Goal: Task Accomplishment & Management: Use online tool/utility

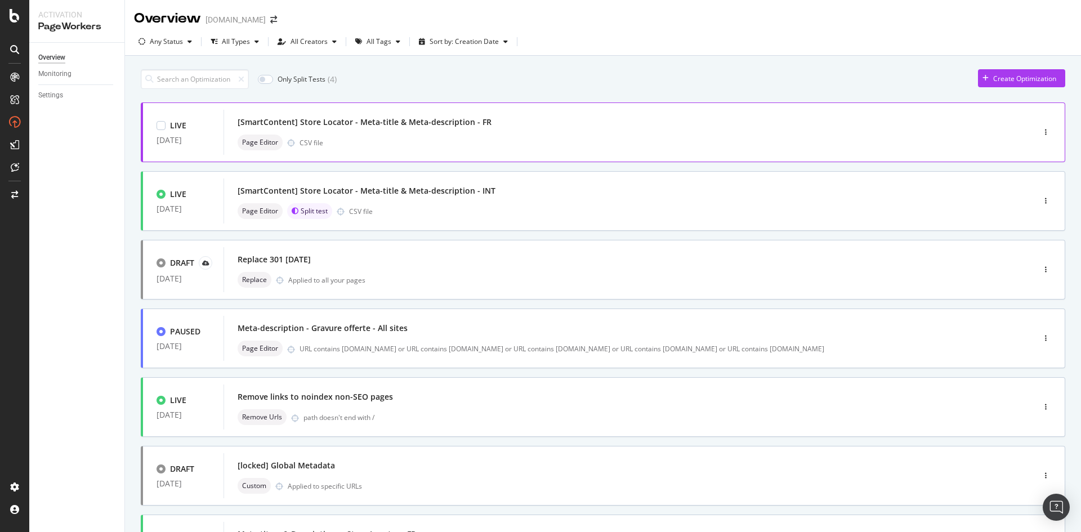
click at [431, 127] on div "[SmartContent] Store Locator - Meta-title & Meta-description - FR" at bounding box center [365, 122] width 254 height 11
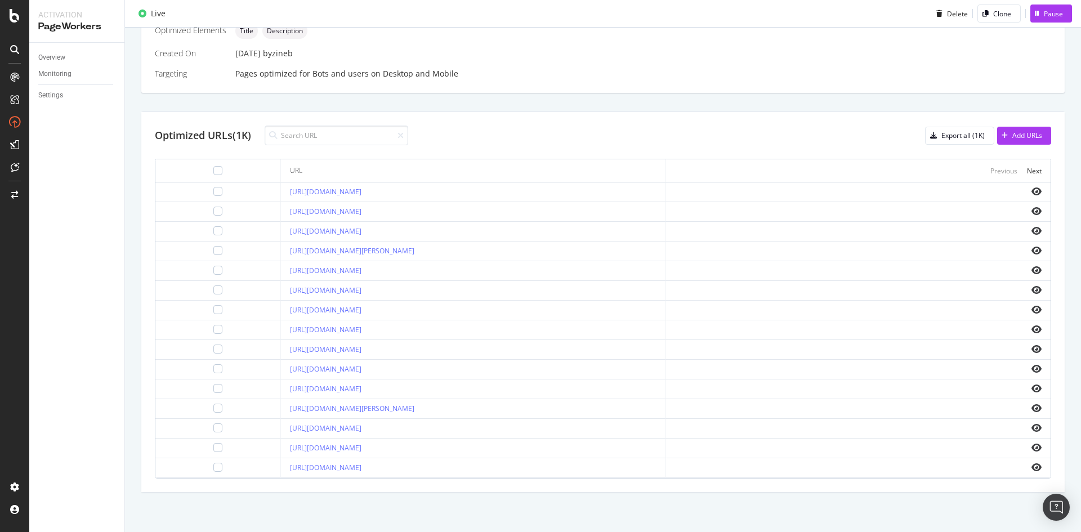
scroll to position [142, 0]
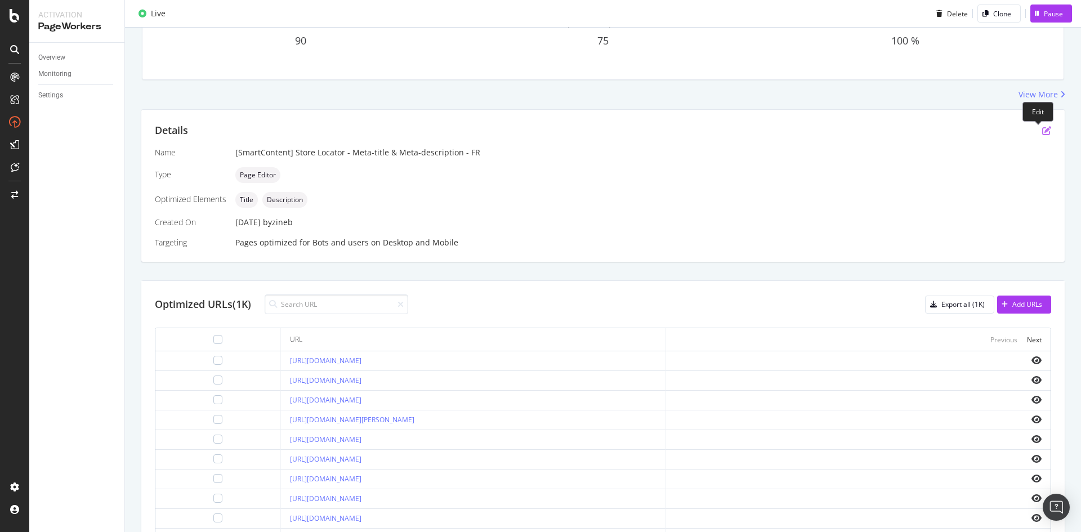
click at [1042, 133] on icon "pen-to-square" at bounding box center [1046, 130] width 9 height 9
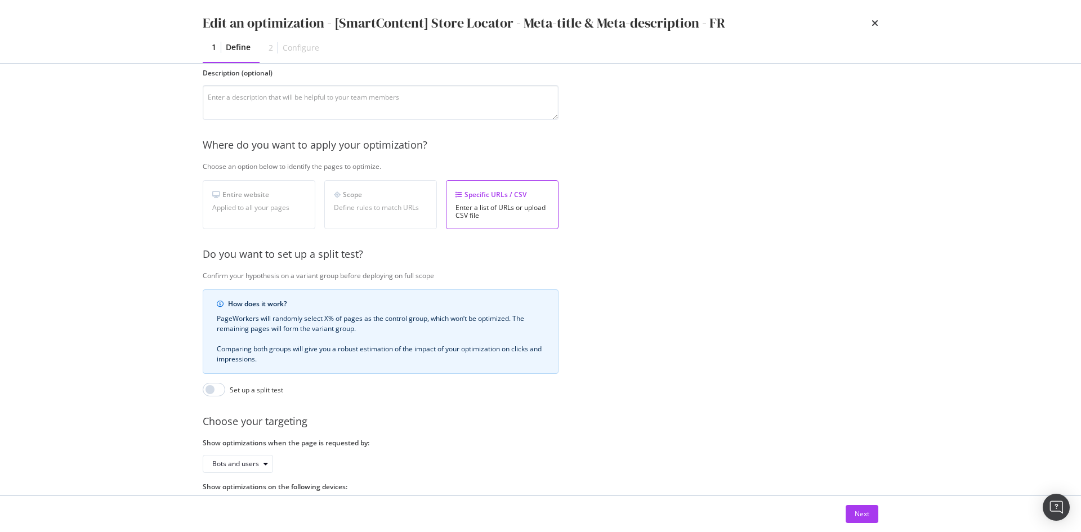
scroll to position [154, 0]
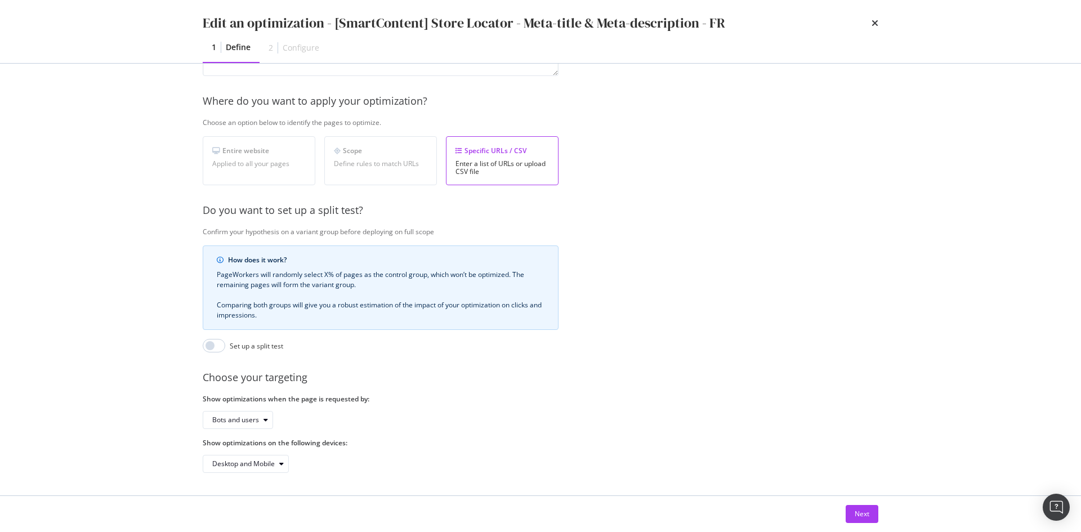
click at [209, 328] on div "How does it work? PageWorkers will randomly select X% of pages as the control g…" at bounding box center [381, 298] width 356 height 107
click at [209, 339] on input "modal" at bounding box center [214, 346] width 23 height 14
checkbox input "true"
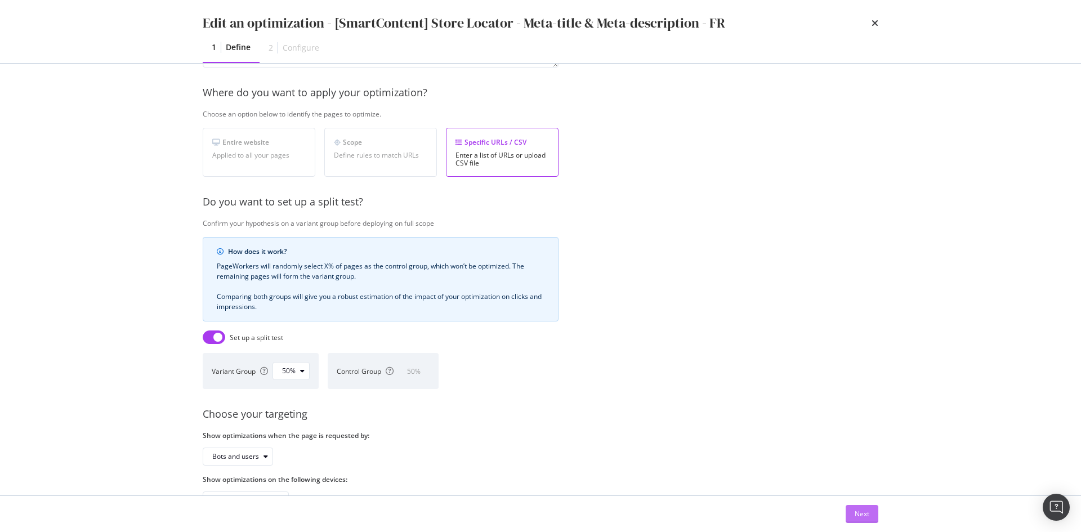
click at [862, 518] on div "Next" at bounding box center [862, 514] width 15 height 10
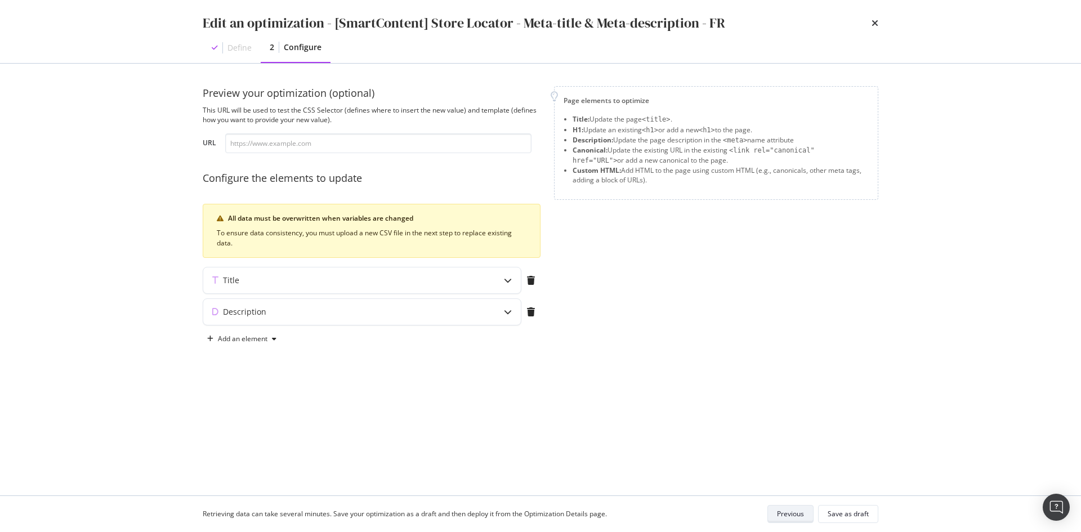
scroll to position [0, 0]
click at [862, 518] on div "Save as draft" at bounding box center [848, 514] width 41 height 10
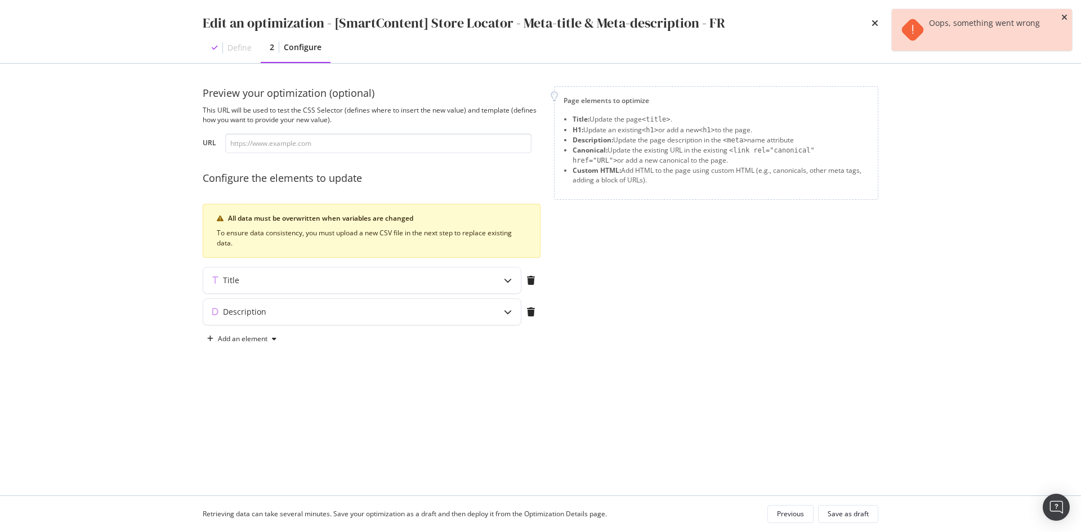
click at [1064, 17] on icon "close toast" at bounding box center [1064, 18] width 6 height 8
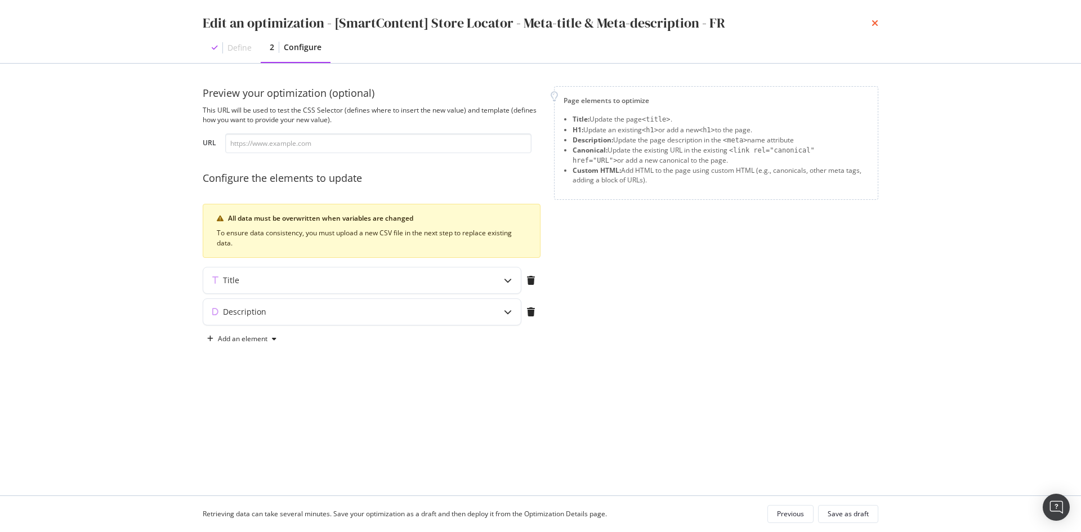
click at [873, 24] on icon "times" at bounding box center [874, 23] width 7 height 9
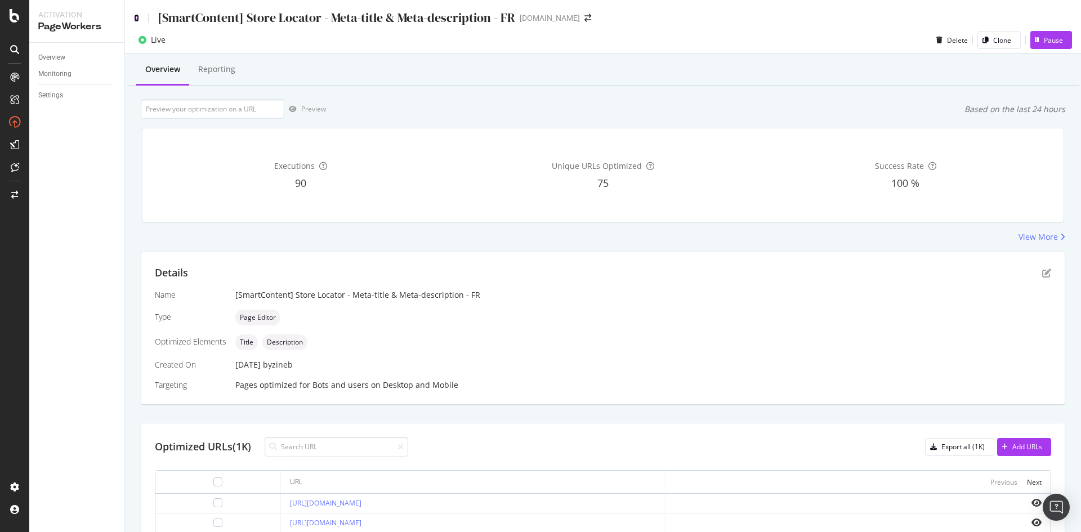
click at [135, 19] on icon at bounding box center [136, 18] width 5 height 8
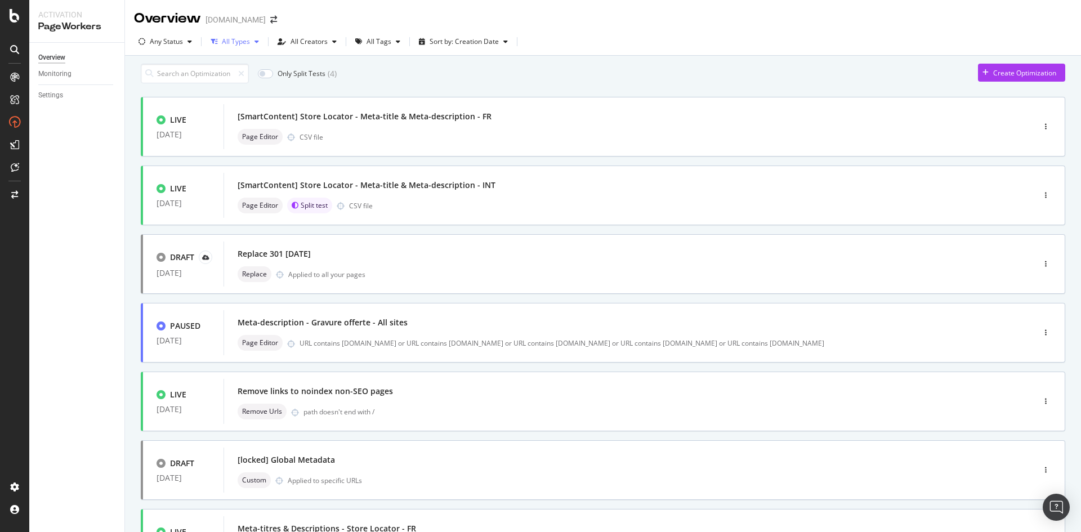
click at [242, 45] on div "All Types" at bounding box center [236, 41] width 28 height 7
click at [176, 74] on input at bounding box center [195, 74] width 108 height 20
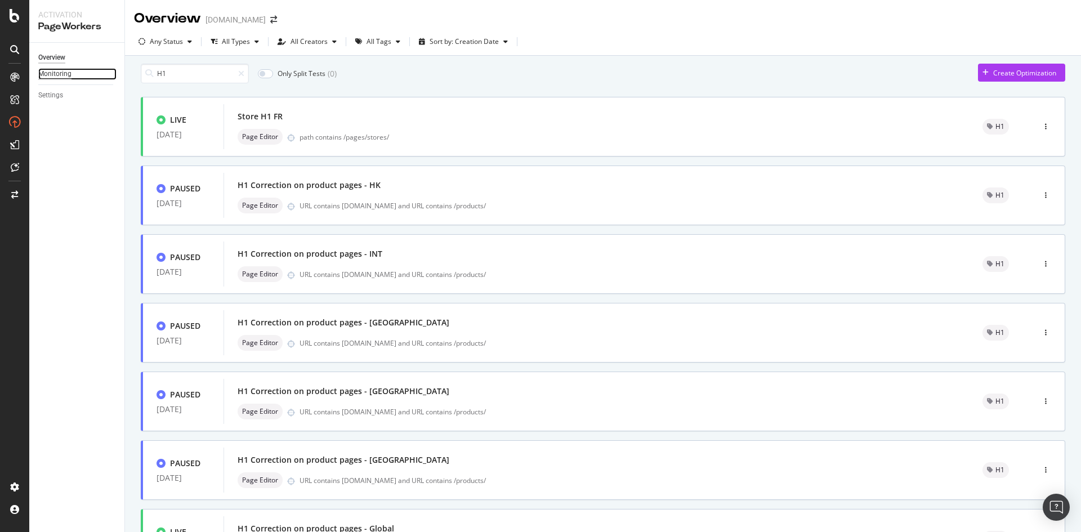
click at [59, 74] on div "Monitoring" at bounding box center [54, 74] width 33 height 12
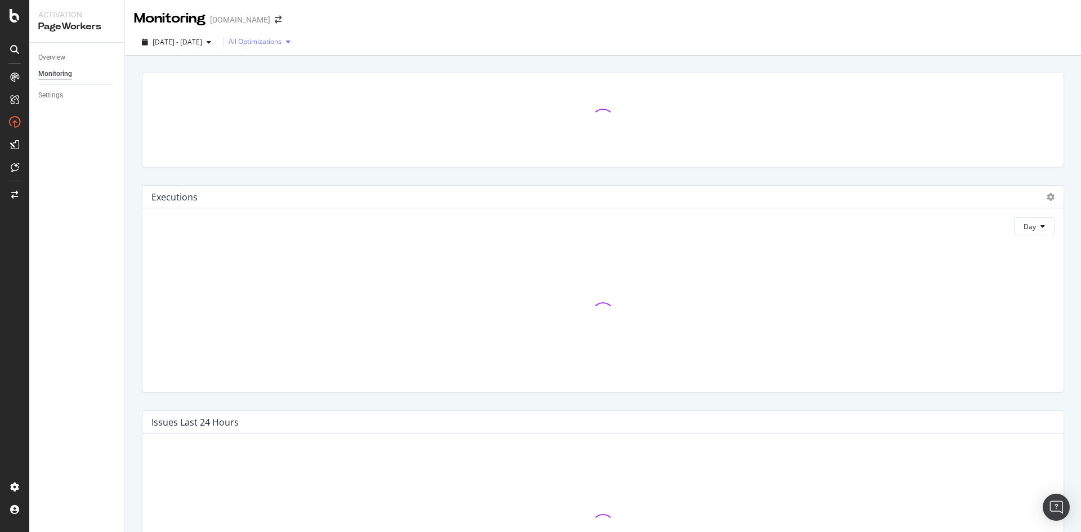
click at [277, 45] on div "All Optimizations" at bounding box center [255, 41] width 53 height 7
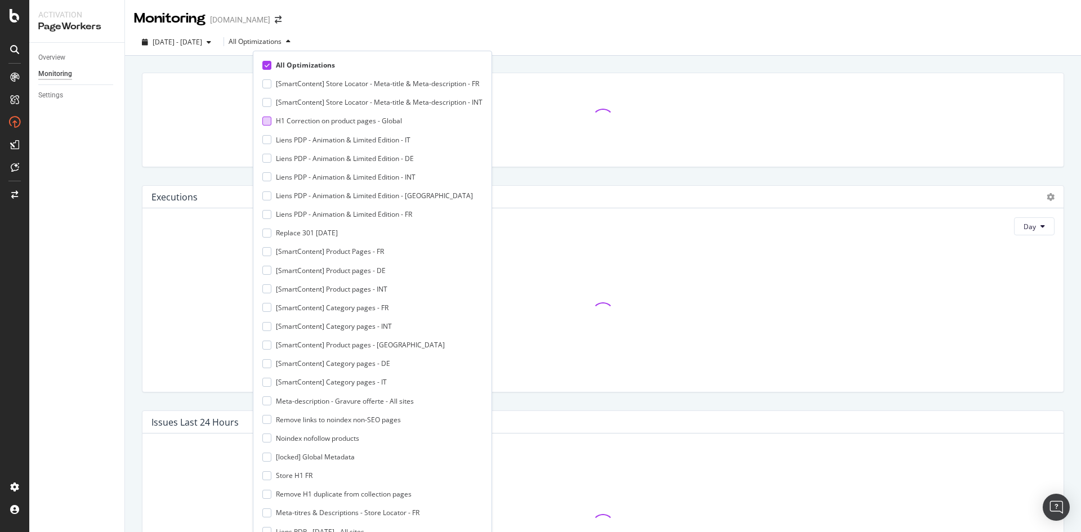
click at [325, 122] on div "H1 Correction on product pages - Global" at bounding box center [339, 121] width 126 height 10
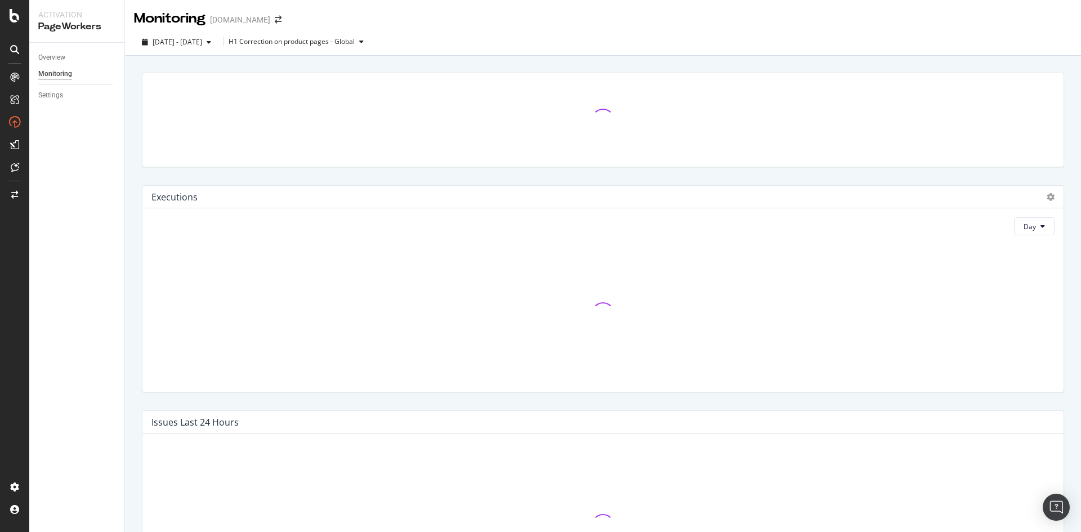
click at [563, 35] on div "2025 Sep. 17th - Oct. 14th H1 Correction on product pages - Global" at bounding box center [603, 44] width 956 height 23
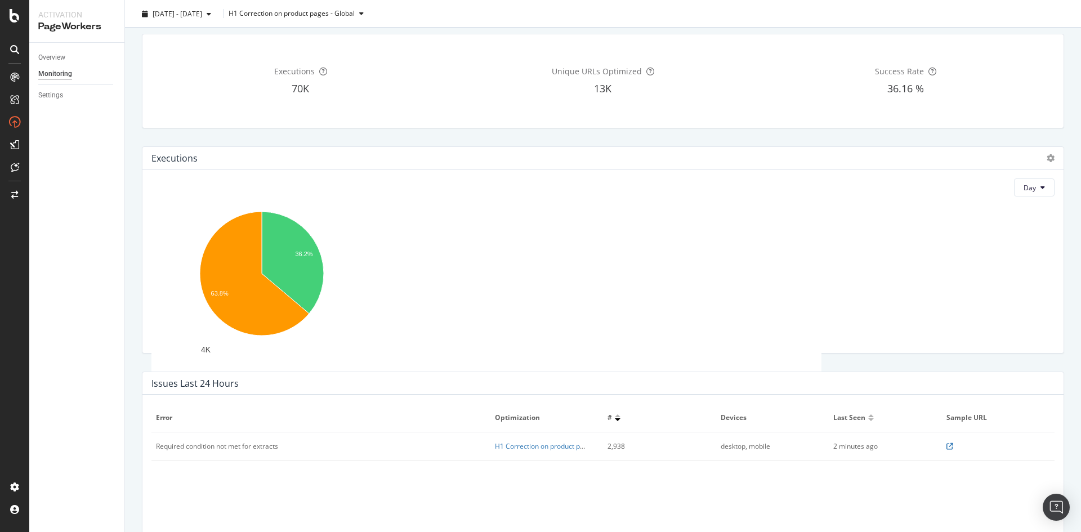
scroll to position [56, 0]
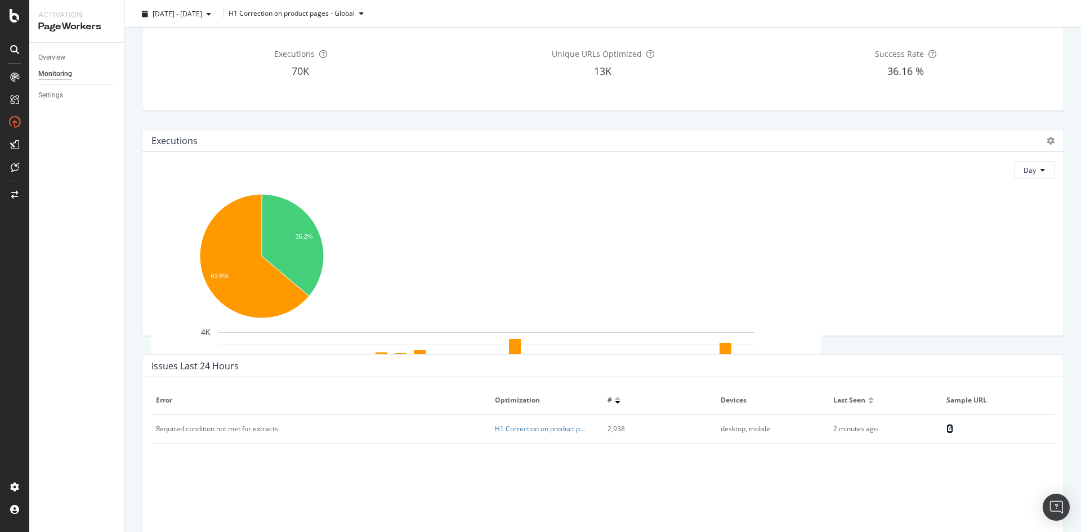
click at [946, 432] on icon at bounding box center [949, 429] width 7 height 7
click at [511, 432] on link "H1 Correction on product pages - Global" at bounding box center [558, 429] width 126 height 10
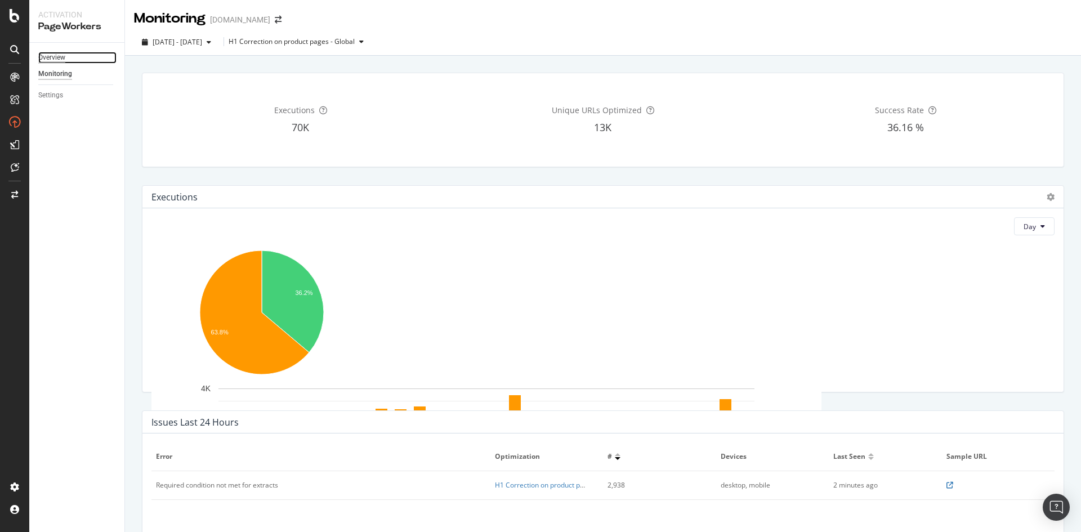
click at [58, 61] on div "Overview" at bounding box center [51, 58] width 27 height 12
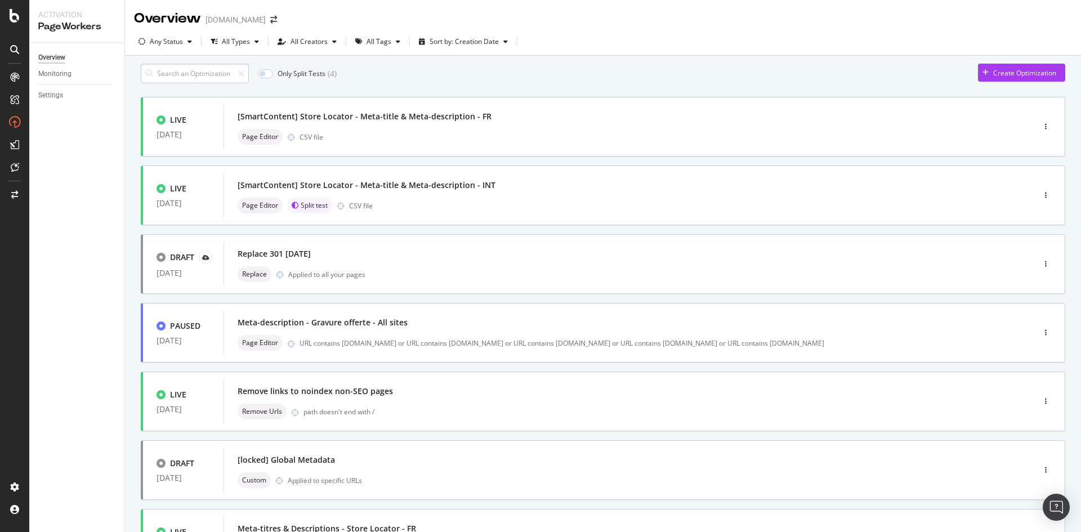
click at [182, 80] on input at bounding box center [195, 74] width 108 height 20
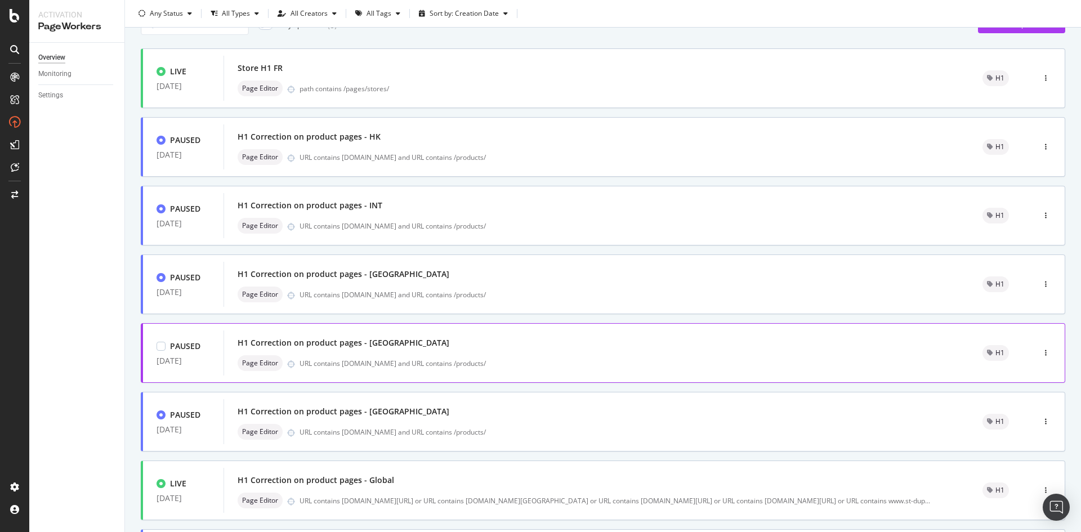
scroll to position [113, 0]
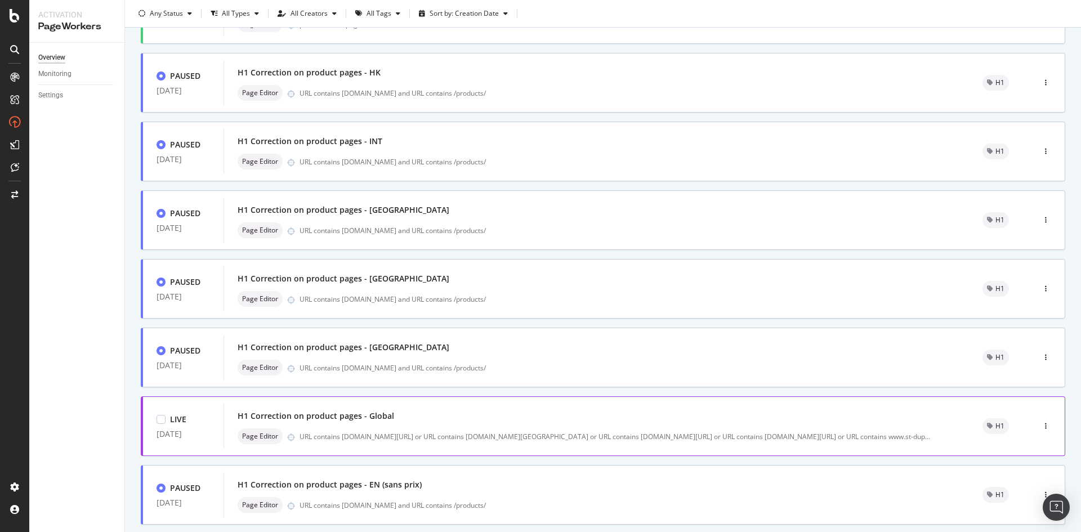
click at [537, 424] on div "H1 Correction on product pages - Global" at bounding box center [597, 416] width 718 height 16
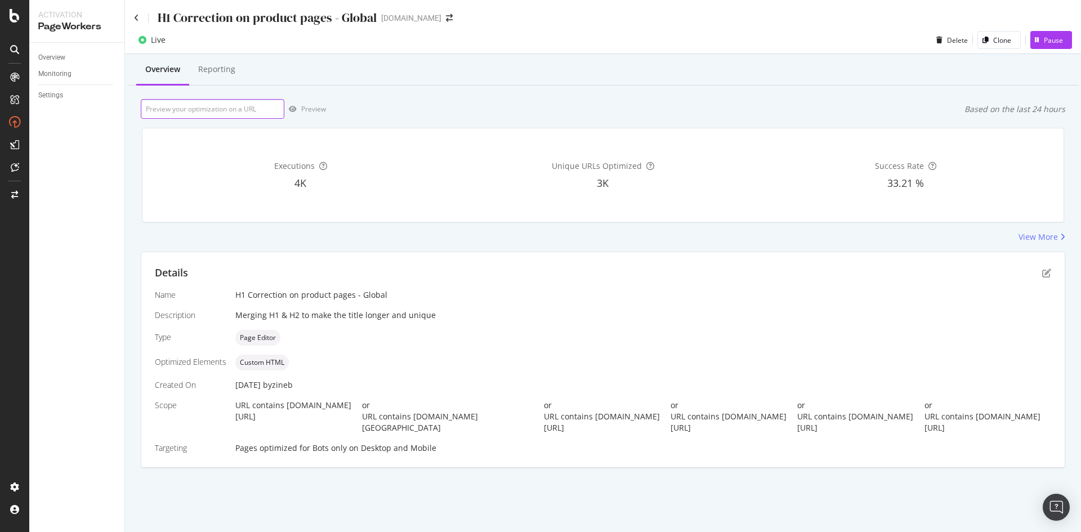
click at [229, 106] on input "url" at bounding box center [213, 109] width 144 height 20
paste input "https://de.st-dupont.com/products/1872-rucksack-1mg223gn1"
type input "https://de.st-dupont.com/products/1872-rucksack-1mg223gn1"
click at [297, 106] on div "button" at bounding box center [292, 109] width 17 height 7
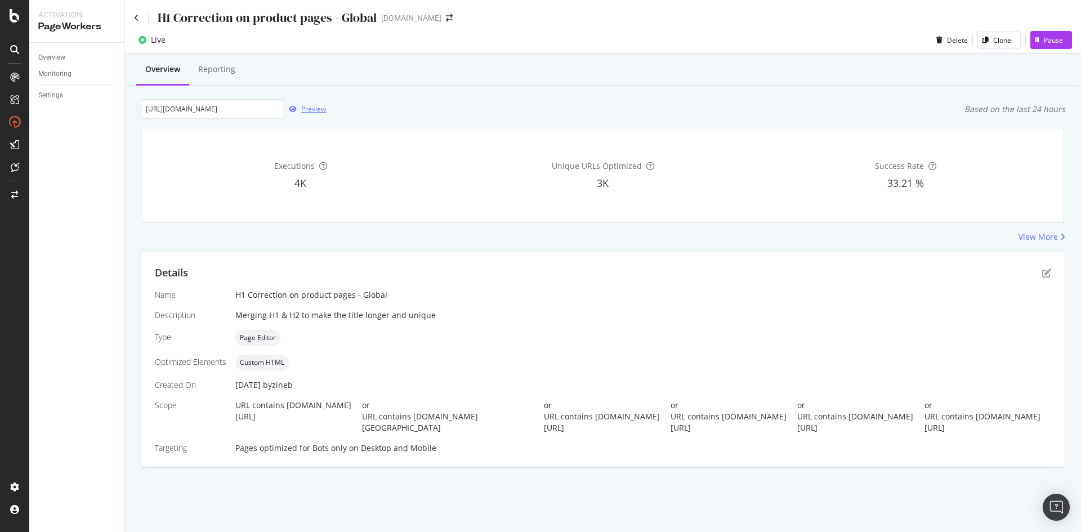
scroll to position [0, 0]
click at [1042, 269] on icon "pen-to-square" at bounding box center [1046, 273] width 9 height 9
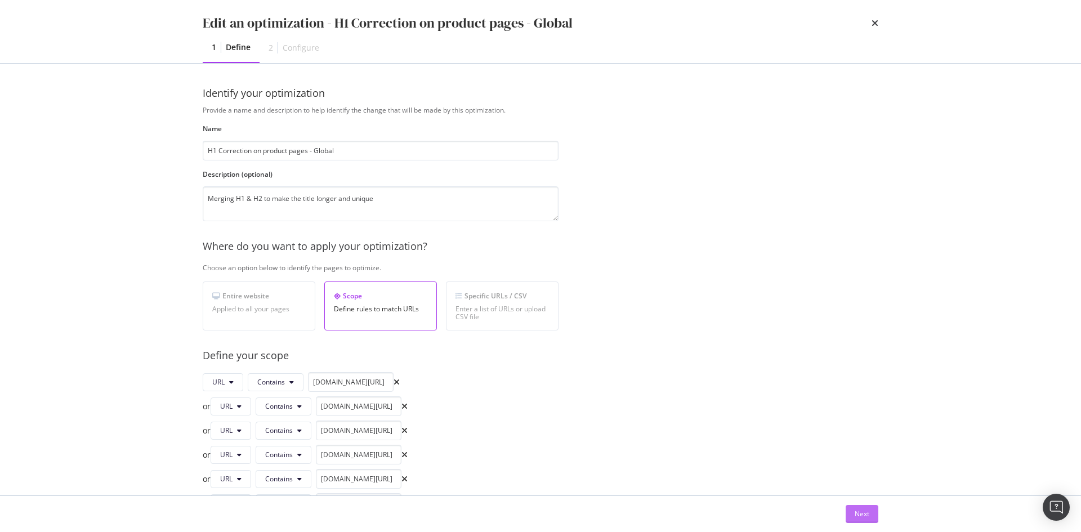
click at [859, 511] on div "Next" at bounding box center [862, 514] width 15 height 10
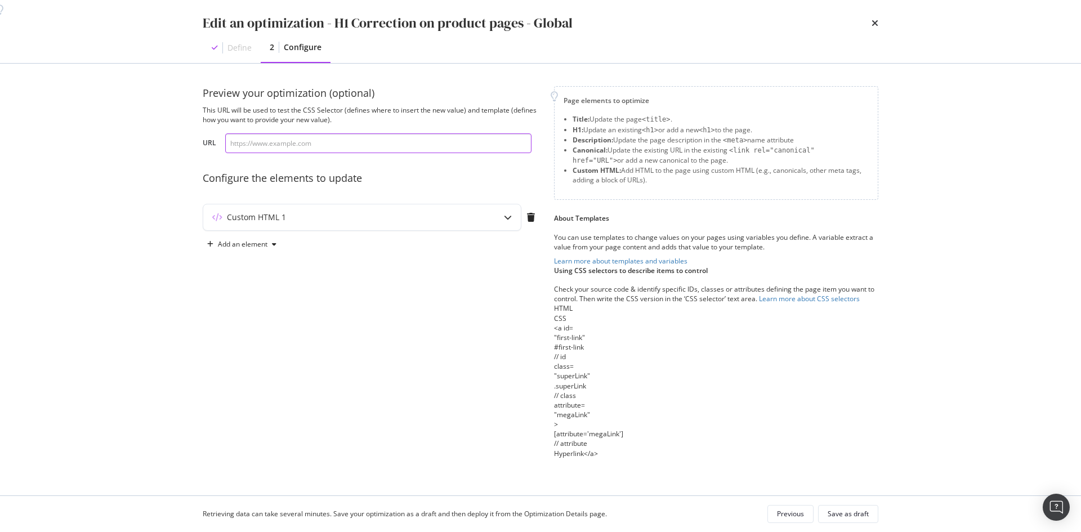
click at [433, 145] on input "modal" at bounding box center [378, 143] width 306 height 20
paste input "https://de.st-dupont.com/products/1872-rucksack-1mg223gn1"
type input "https://de.st-dupont.com/products/1872-rucksack-1mg223gn1"
click at [467, 227] on div "Custom HTML 1" at bounding box center [362, 217] width 318 height 26
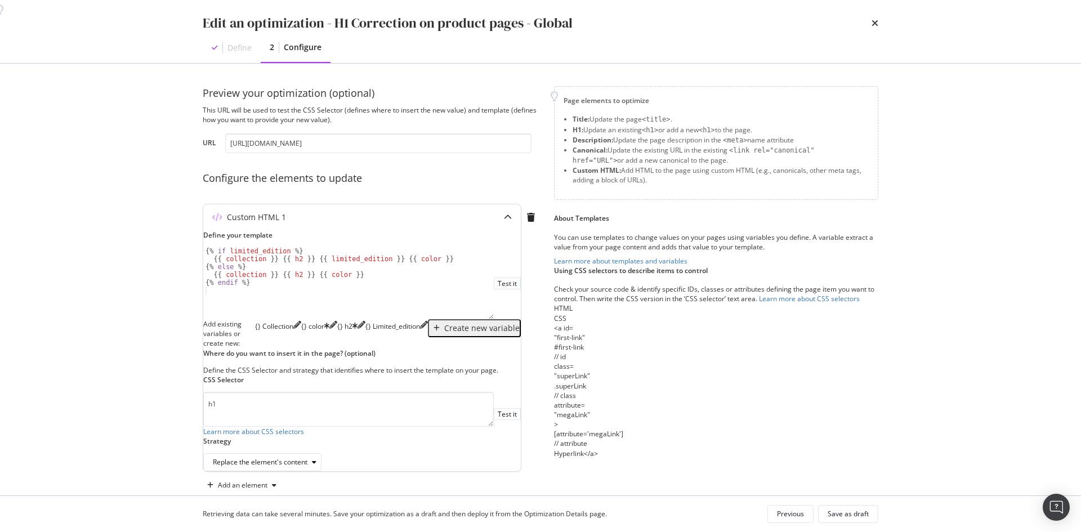
click at [337, 333] on div "modal" at bounding box center [333, 326] width 8 height 14
click at [337, 329] on icon "pencil" at bounding box center [333, 325] width 8 height 8
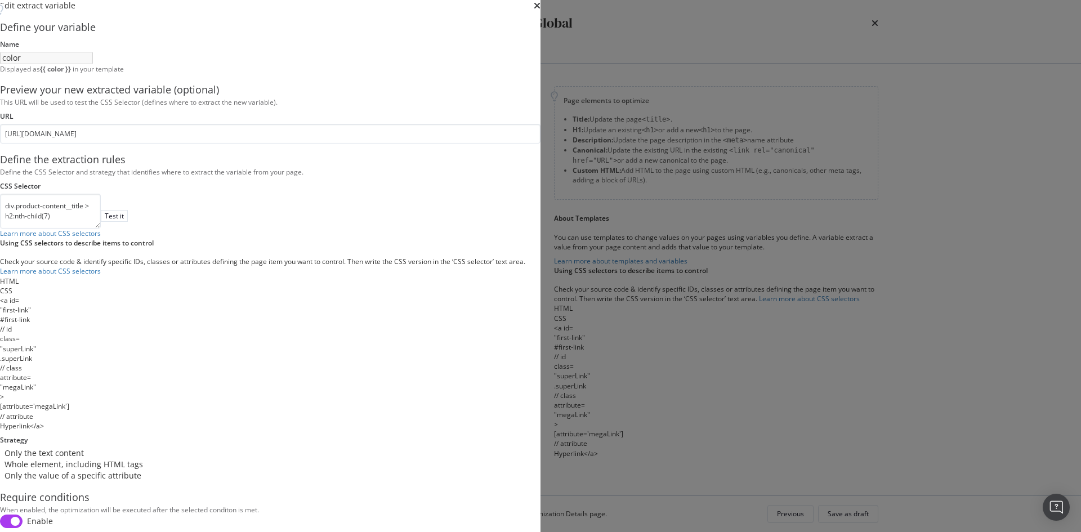
click at [23, 515] on input "modal" at bounding box center [11, 522] width 23 height 14
checkbox input "false"
click at [536, 530] on div "Save" at bounding box center [527, 534] width 17 height 9
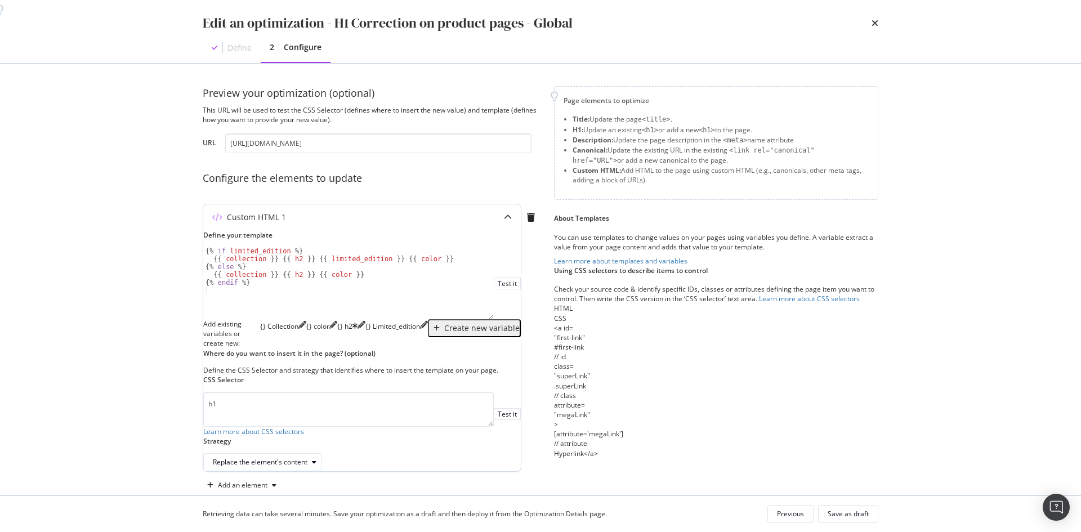
click at [357, 333] on div "modal" at bounding box center [361, 326] width 8 height 14
click at [357, 329] on icon "pencil" at bounding box center [361, 325] width 8 height 8
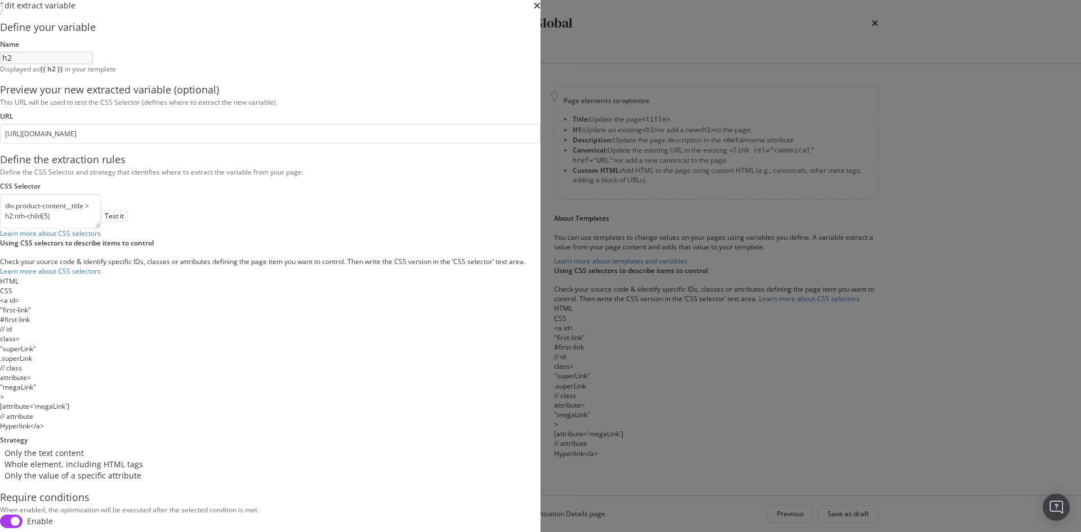
scroll to position [46, 0]
click at [23, 515] on input "modal" at bounding box center [11, 522] width 23 height 14
checkbox input "false"
click at [536, 530] on div "Save" at bounding box center [527, 534] width 17 height 9
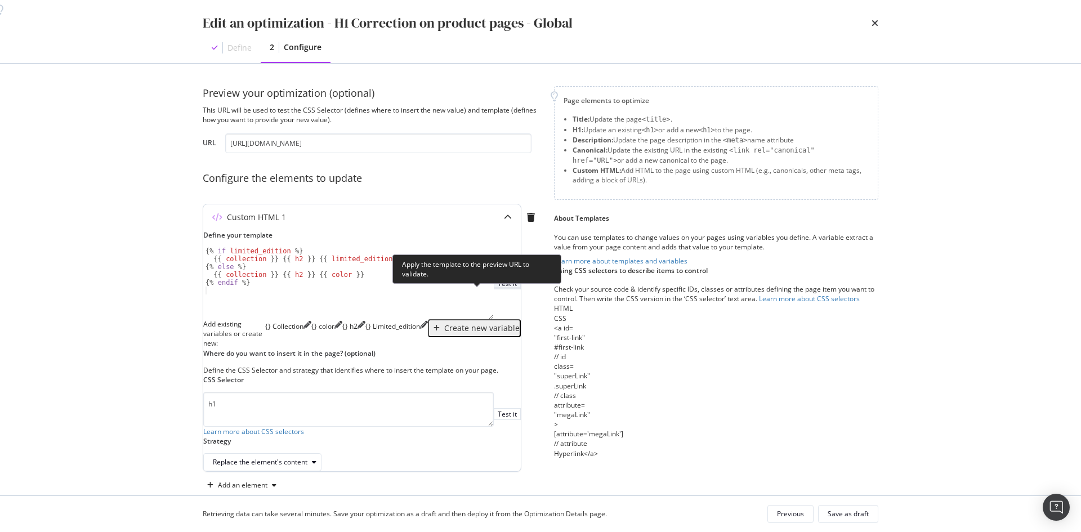
click at [498, 288] on div "Test it" at bounding box center [507, 284] width 19 height 10
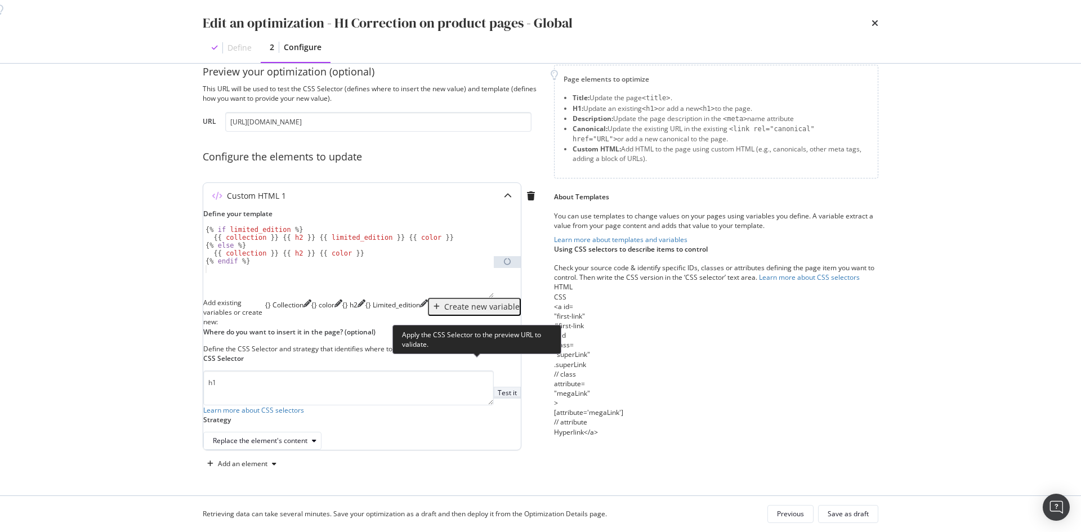
click at [498, 388] on div "Test it" at bounding box center [507, 393] width 19 height 10
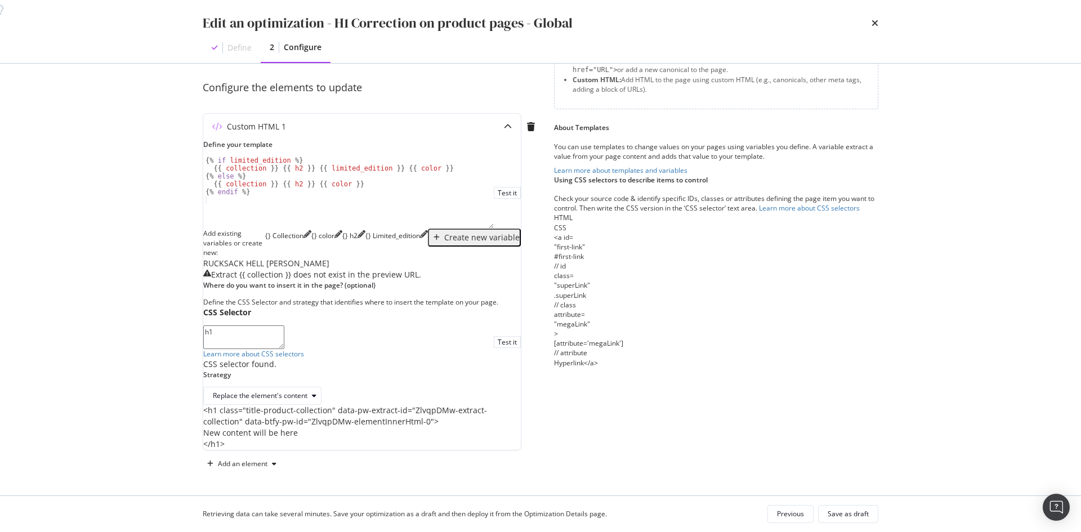
scroll to position [69, 0]
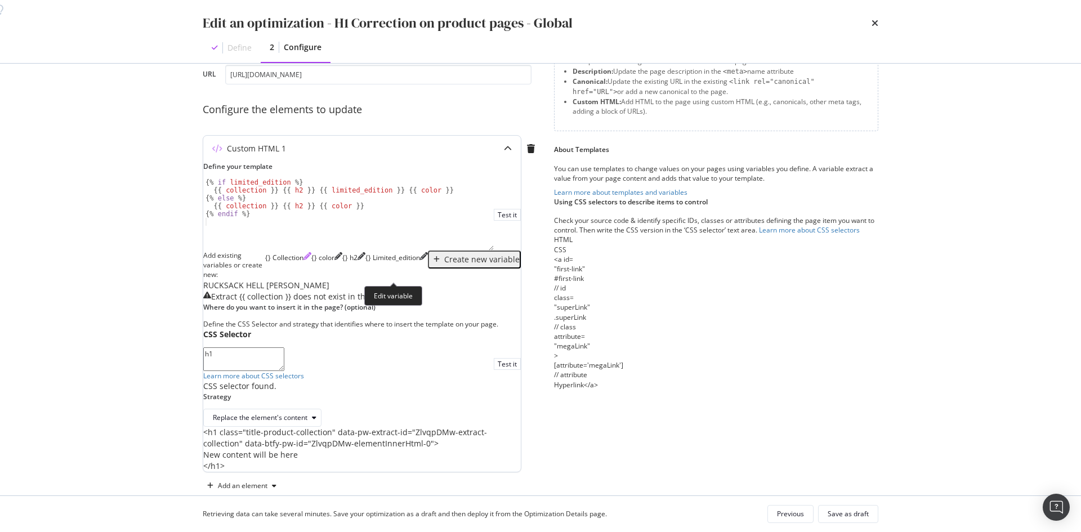
click at [311, 260] on icon "pencil" at bounding box center [307, 256] width 8 height 8
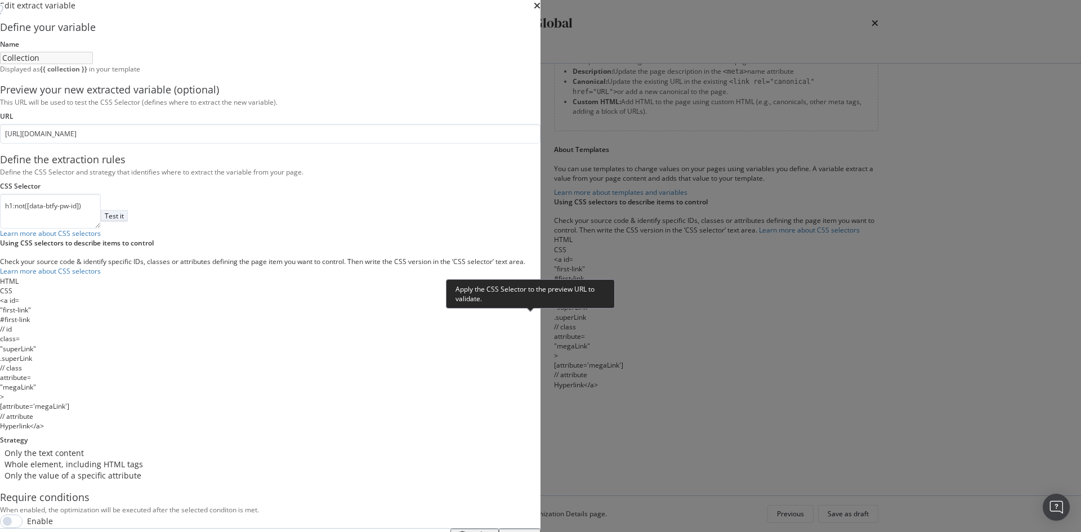
click at [124, 221] on div "Test it" at bounding box center [114, 216] width 19 height 10
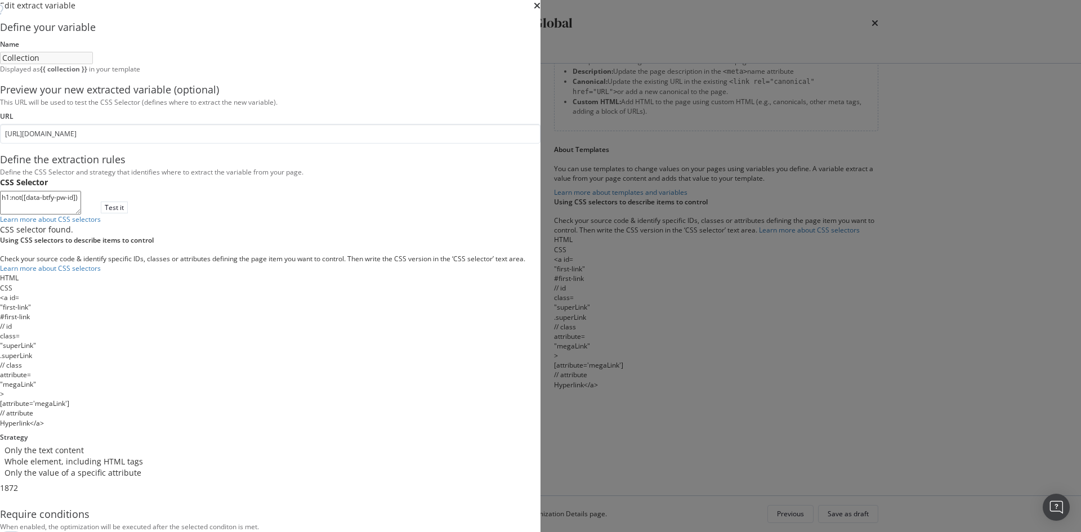
scroll to position [71, 0]
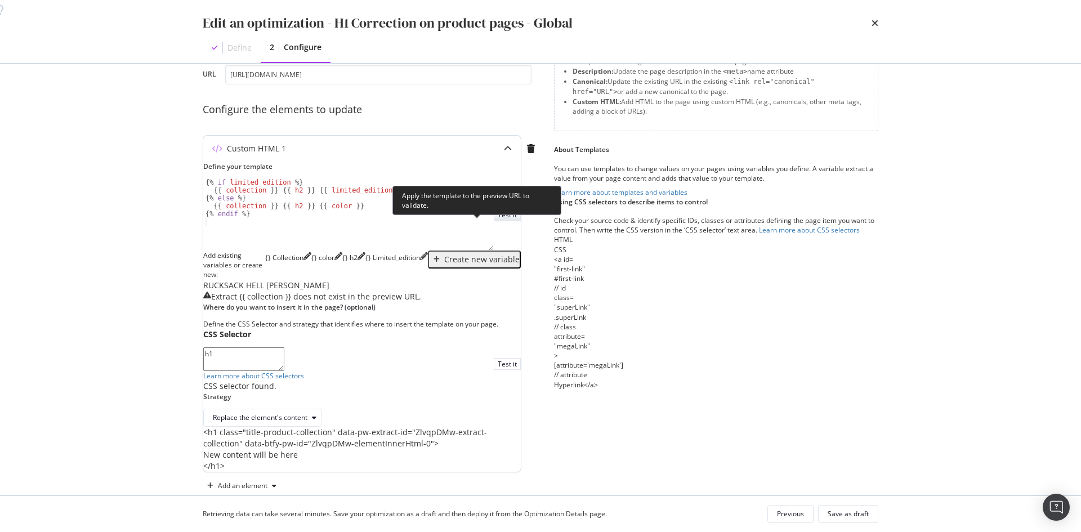
click at [498, 220] on div "Test it" at bounding box center [507, 215] width 19 height 10
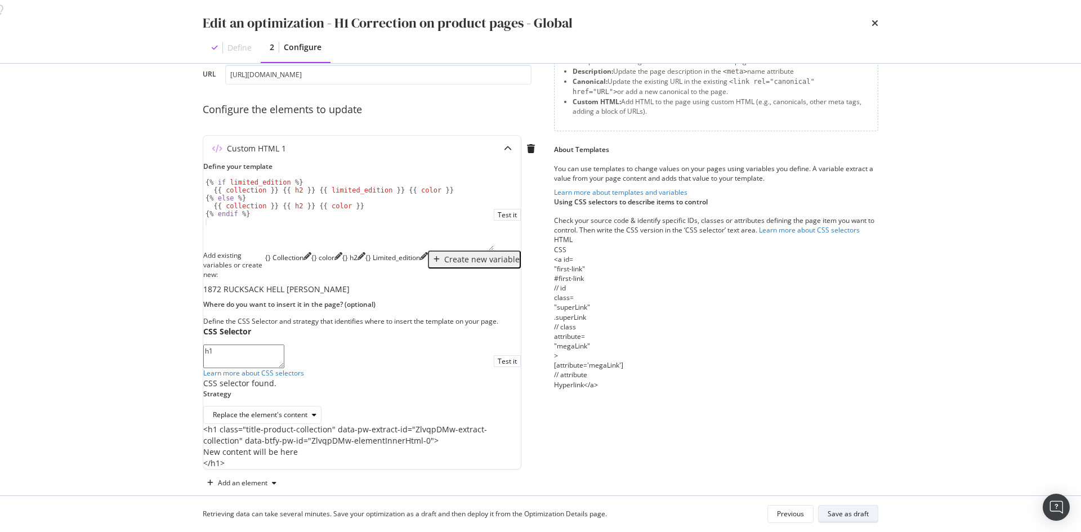
click at [843, 512] on div "Save as draft" at bounding box center [848, 514] width 41 height 10
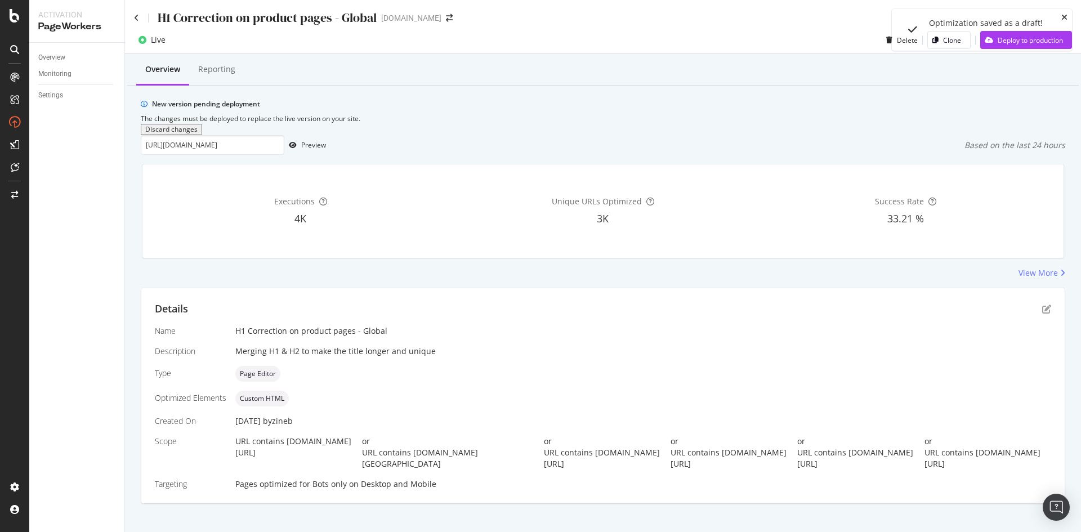
click at [1064, 15] on icon "close toast" at bounding box center [1064, 18] width 6 height 8
click at [1029, 46] on div "Deploy to production" at bounding box center [1021, 40] width 83 height 17
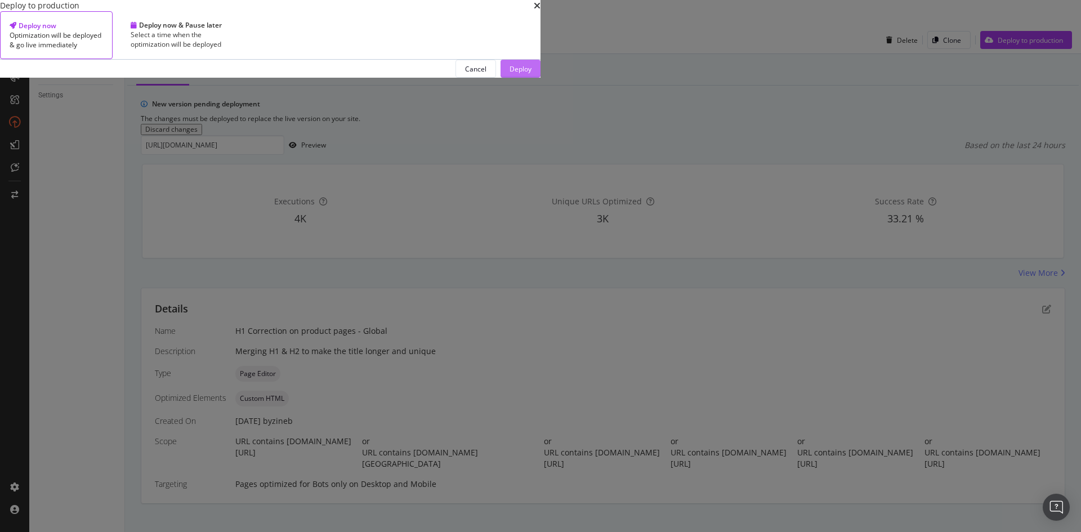
click at [531, 74] on div "Deploy" at bounding box center [520, 69] width 22 height 10
